Goal: Task Accomplishment & Management: Manage account settings

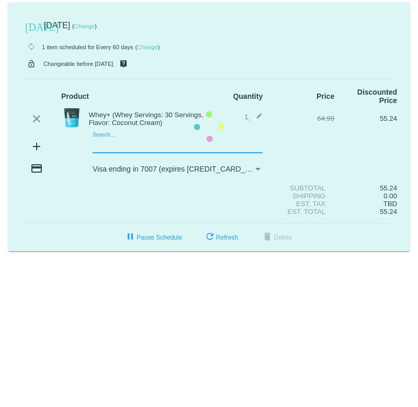
click at [129, 148] on mat-card "[DATE] [DATE] ( Change ) autorenew 1 item scheduled for Every 60 days ( Change …" at bounding box center [208, 127] width 401 height 248
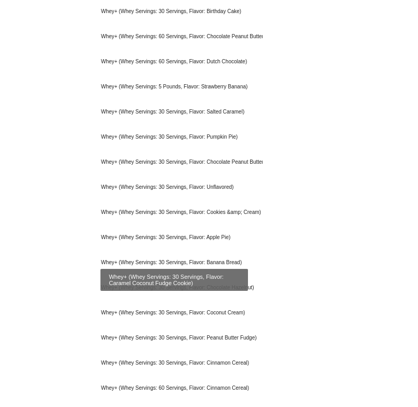
scroll to position [328, 0]
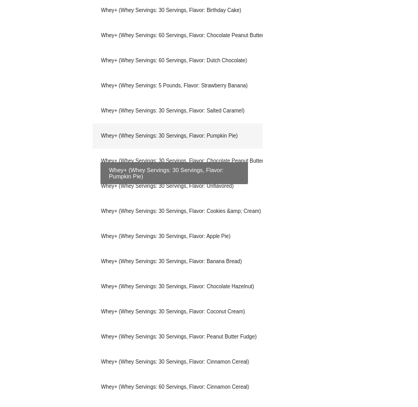
type input "whey+"
click at [167, 137] on div "Whey+ (Whey Servings: 30 Servings, Flavor: Pumpkin Pie)" at bounding box center [178, 135] width 170 height 25
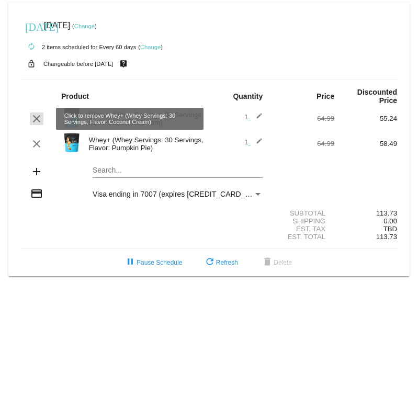
click at [37, 121] on mat-icon "clear" at bounding box center [36, 118] width 13 height 13
